Goal: Information Seeking & Learning: Understand process/instructions

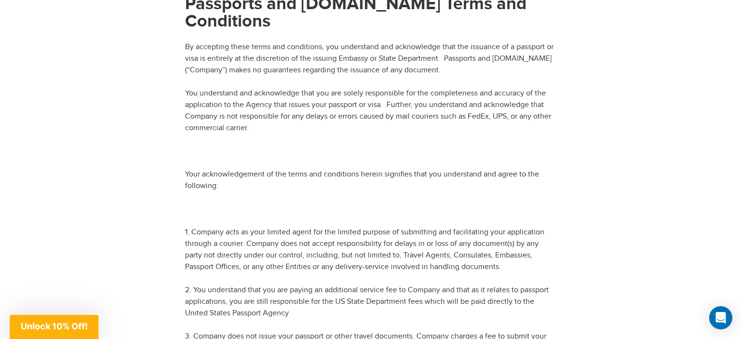
scroll to position [153, 0]
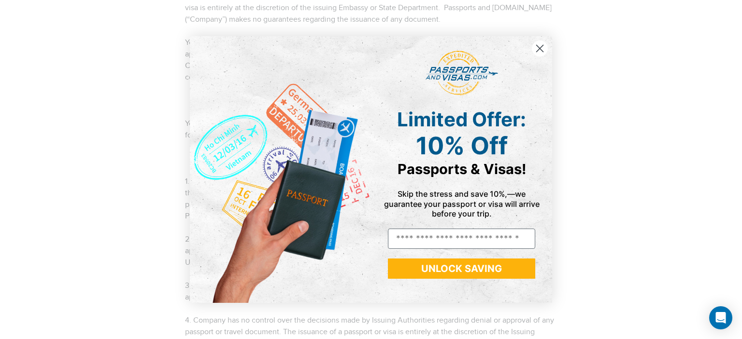
click at [546, 48] on circle "Close dialog" at bounding box center [540, 49] width 16 height 16
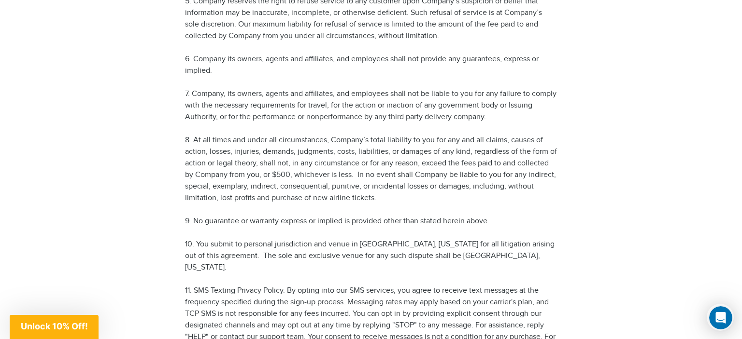
scroll to position [561, 0]
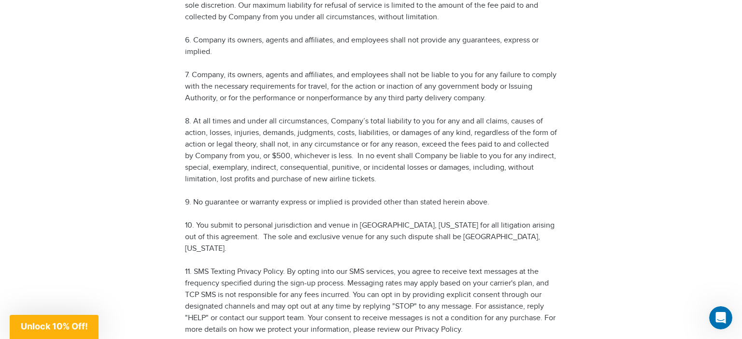
click at [361, 129] on p "8. At all times and under all circumstances, Company’s total liability to you f…" at bounding box center [371, 151] width 372 height 70
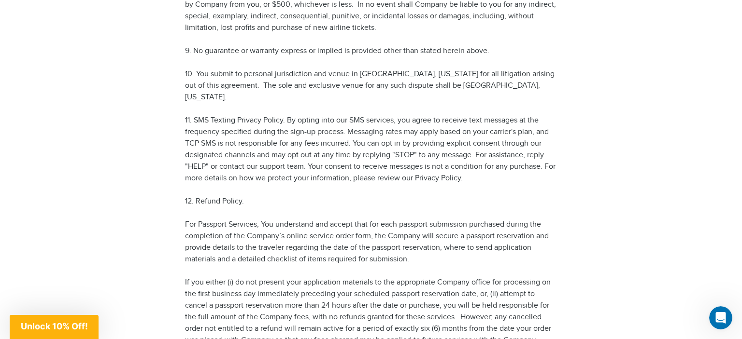
scroll to position [714, 0]
click at [325, 195] on p "12. Refund Policy." at bounding box center [371, 201] width 372 height 12
click at [304, 218] on p "For Passport Services, You understand and accept that for each passport submiss…" at bounding box center [371, 241] width 372 height 46
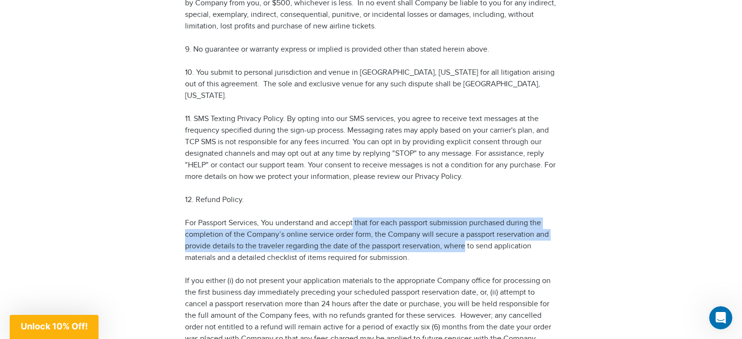
drag, startPoint x: 366, startPoint y: 194, endPoint x: 464, endPoint y: 216, distance: 100.4
click at [464, 218] on p "For Passport Services, You understand and accept that for each passport submiss…" at bounding box center [371, 241] width 372 height 46
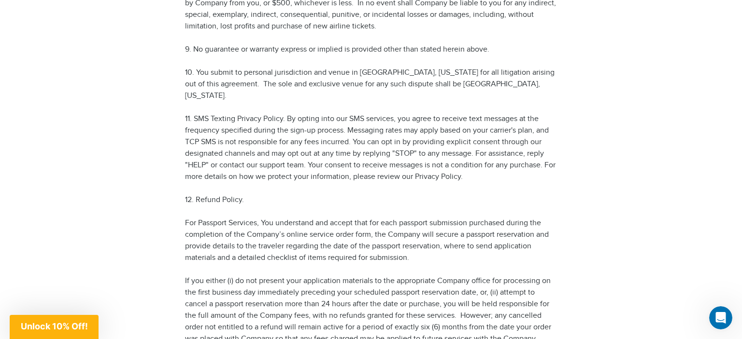
click at [463, 220] on p "For Passport Services, You understand and accept that for each passport submiss…" at bounding box center [371, 241] width 372 height 46
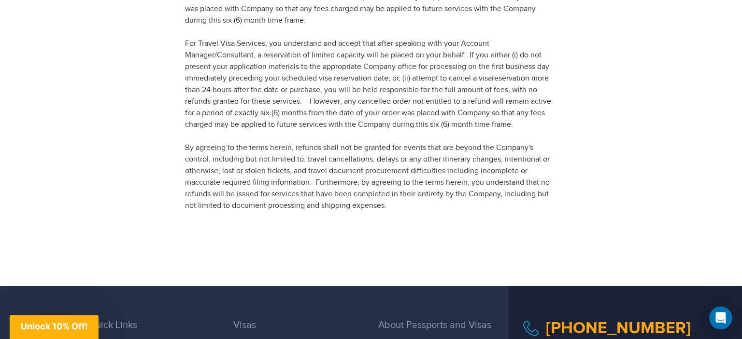
scroll to position [968, 0]
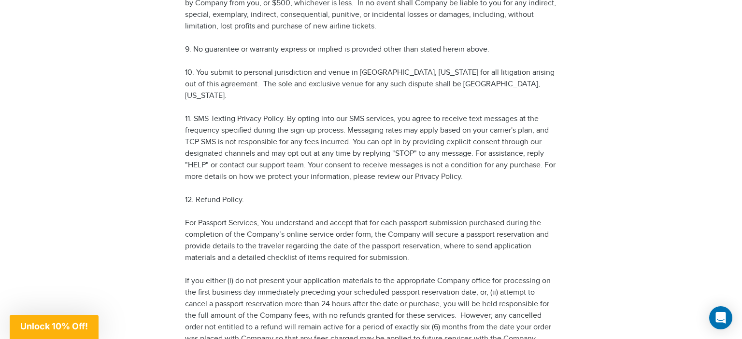
scroll to position [765, 0]
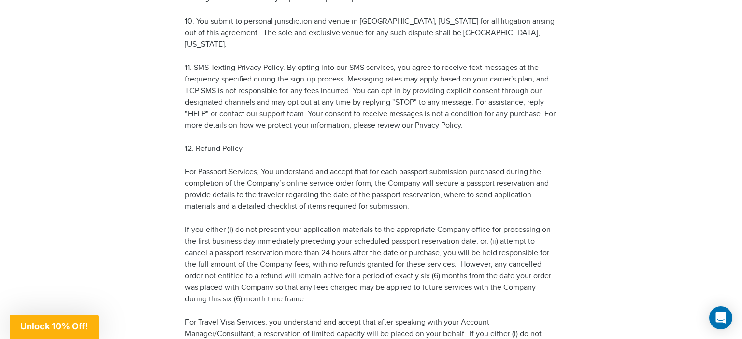
click at [468, 167] on p "For Passport Services, You understand and accept that for each passport submiss…" at bounding box center [371, 190] width 372 height 46
click at [362, 171] on p "For Passport Services, You understand and accept that for each passport submiss…" at bounding box center [371, 190] width 372 height 46
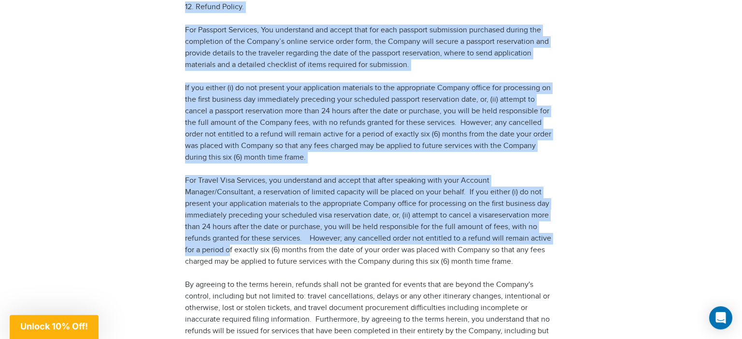
scroll to position [917, 0]
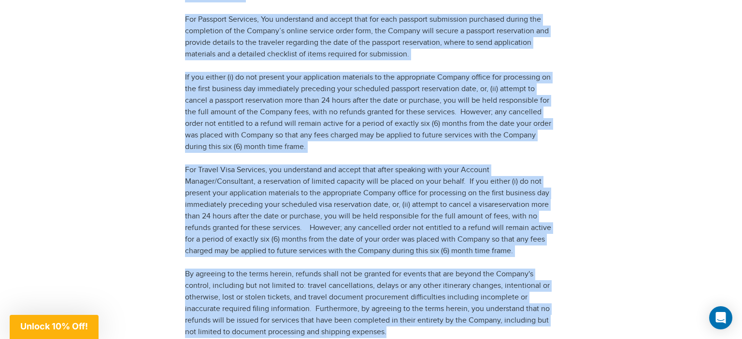
drag, startPoint x: 182, startPoint y: 71, endPoint x: 577, endPoint y: 264, distance: 439.6
copy div "18. Loremi Dolors. Ame Consecte Adipisci, Eli seddoeiusm tem incidi utla etd ma…"
click at [471, 202] on p "For Travel Visa Services, you understand and accept that after speaking with yo…" at bounding box center [371, 211] width 372 height 93
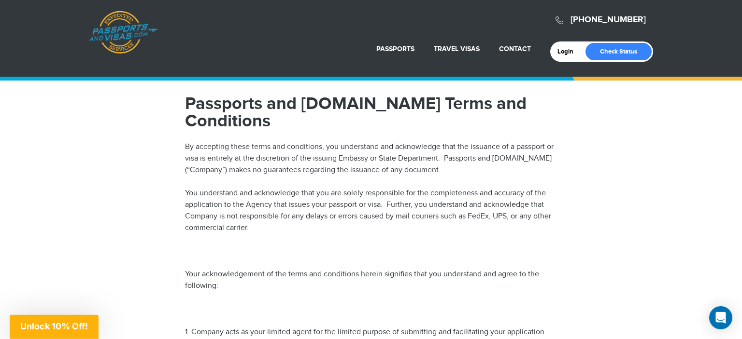
scroll to position [0, 0]
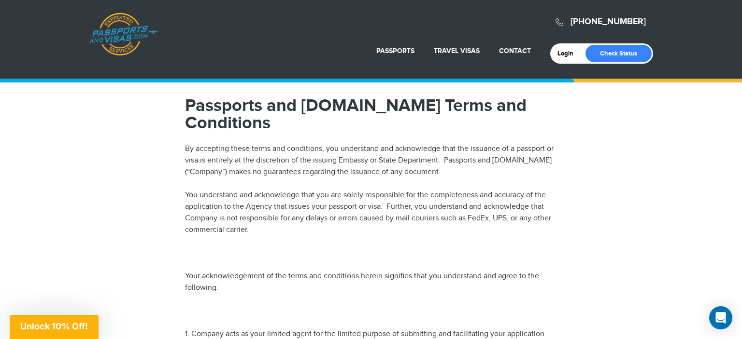
click at [228, 190] on p "You understand and acknowledge that you are solely responsible for the complete…" at bounding box center [371, 213] width 372 height 46
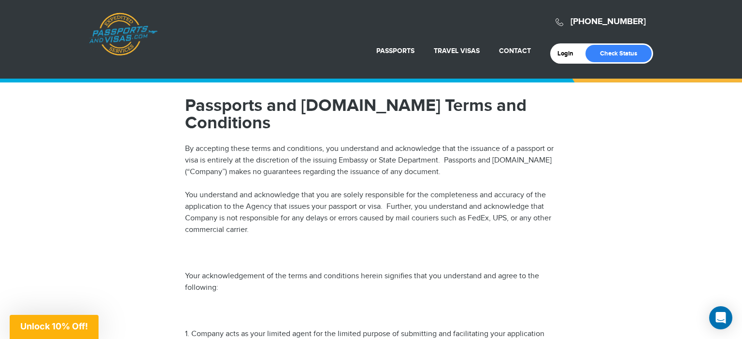
click at [300, 190] on p "You understand and acknowledge that you are solely responsible for the complete…" at bounding box center [371, 213] width 372 height 46
click at [301, 208] on p "You understand and acknowledge that you are solely responsible for the complete…" at bounding box center [371, 213] width 372 height 46
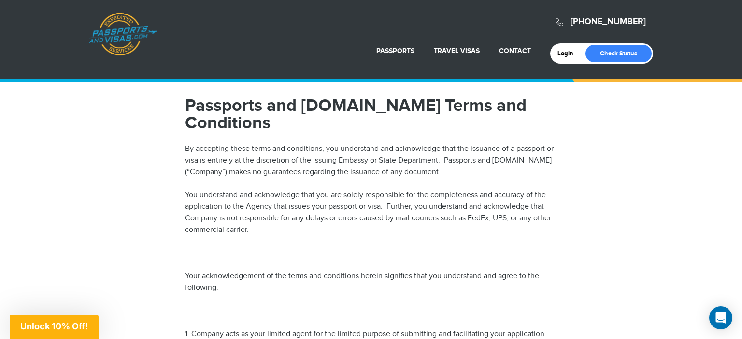
click at [301, 208] on p "You understand and acknowledge that you are solely responsible for the complete…" at bounding box center [371, 213] width 372 height 46
click at [298, 215] on p "You understand and acknowledge that you are solely responsible for the complete…" at bounding box center [371, 213] width 372 height 46
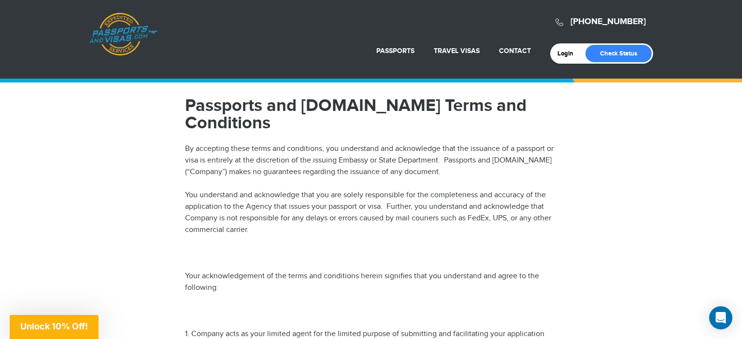
click at [298, 215] on p "You understand and acknowledge that you are solely responsible for the complete…" at bounding box center [371, 213] width 372 height 46
